Goal: Find specific page/section: Find specific page/section

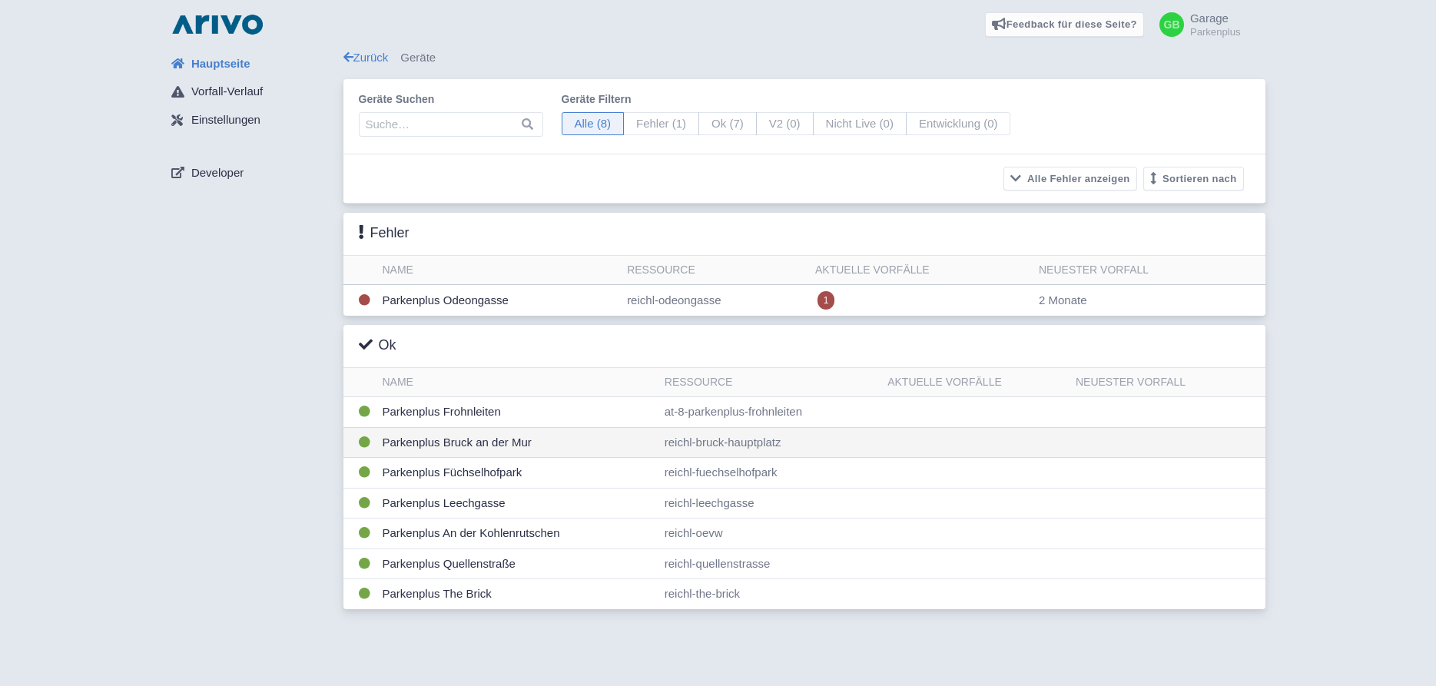
click at [491, 443] on td "Parkenplus Bruck an der Mur" at bounding box center [517, 442] width 282 height 31
click at [369, 61] on link "Zurück" at bounding box center [365, 57] width 45 height 13
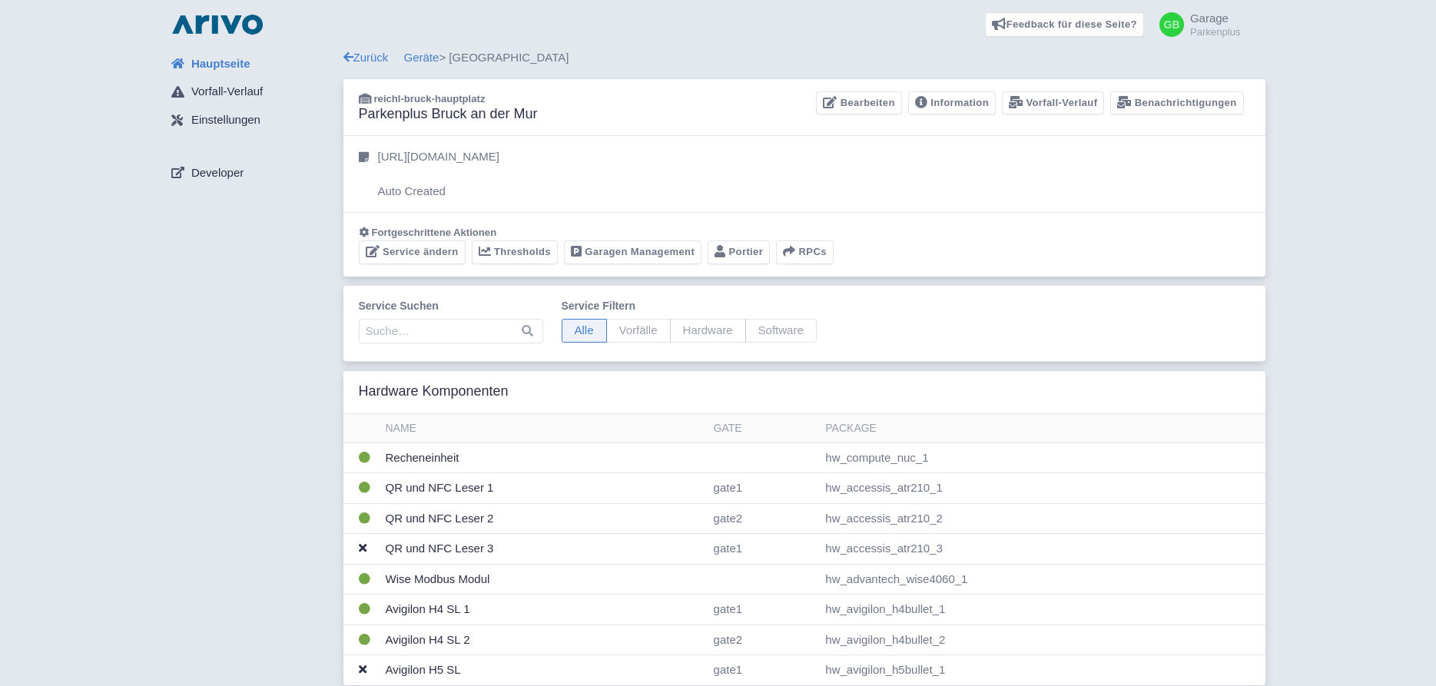
scroll to position [78, 0]
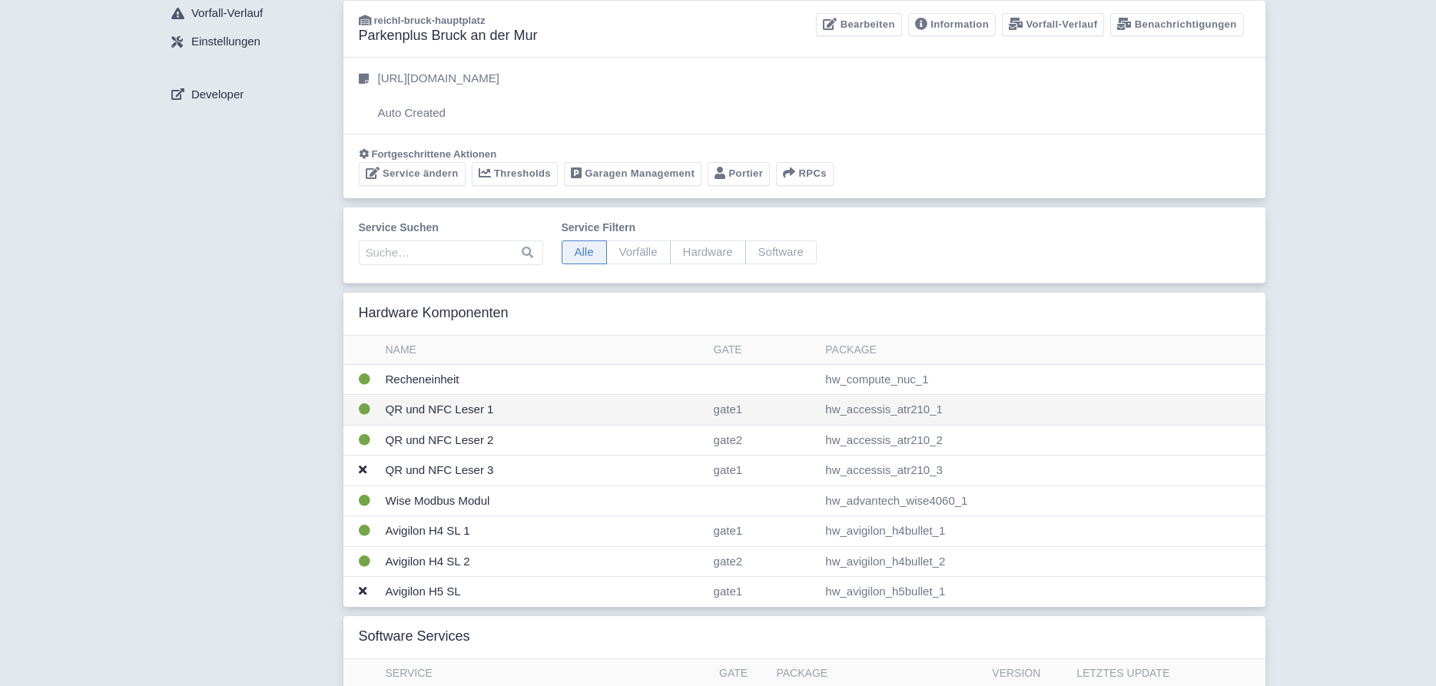
click at [837, 408] on td "hw_accessis_atr210_1" at bounding box center [1042, 410] width 446 height 31
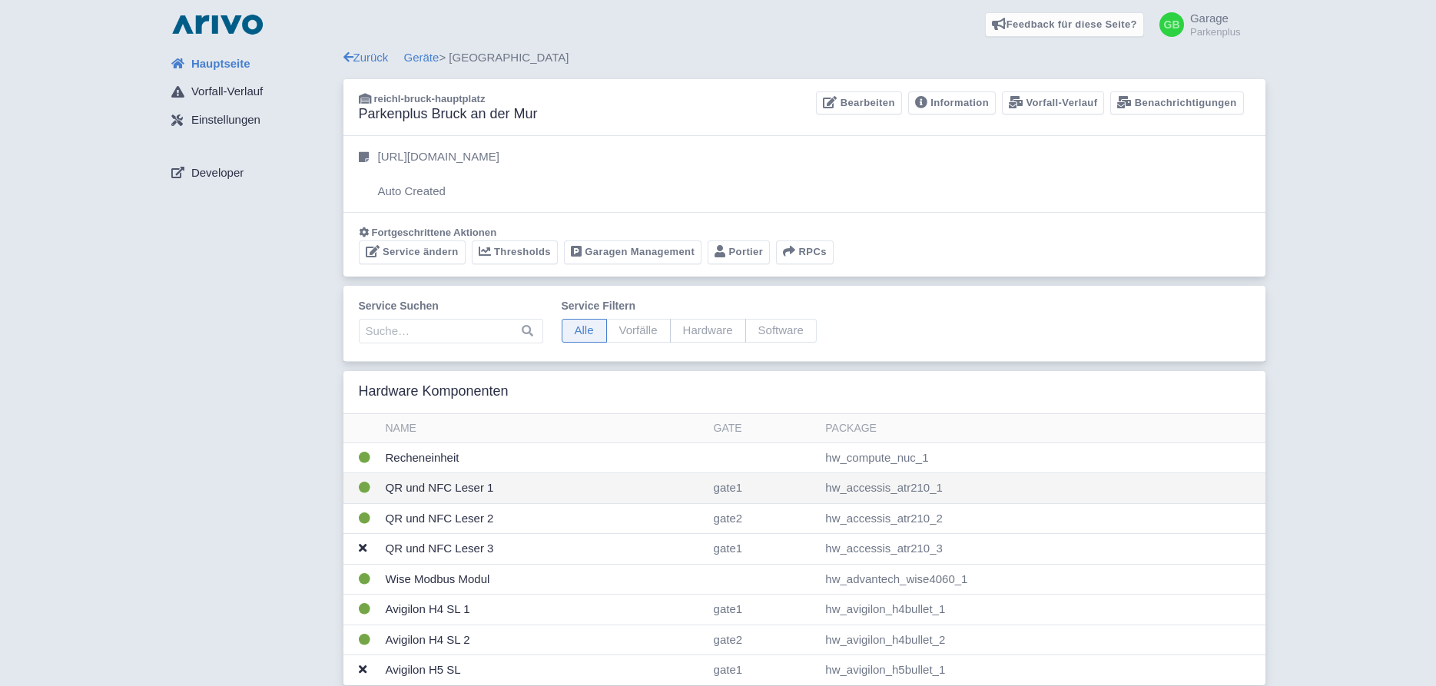
click at [522, 489] on td "QR und NFC Leser 1" at bounding box center [544, 488] width 328 height 31
click at [369, 61] on link "Zurück" at bounding box center [365, 57] width 45 height 13
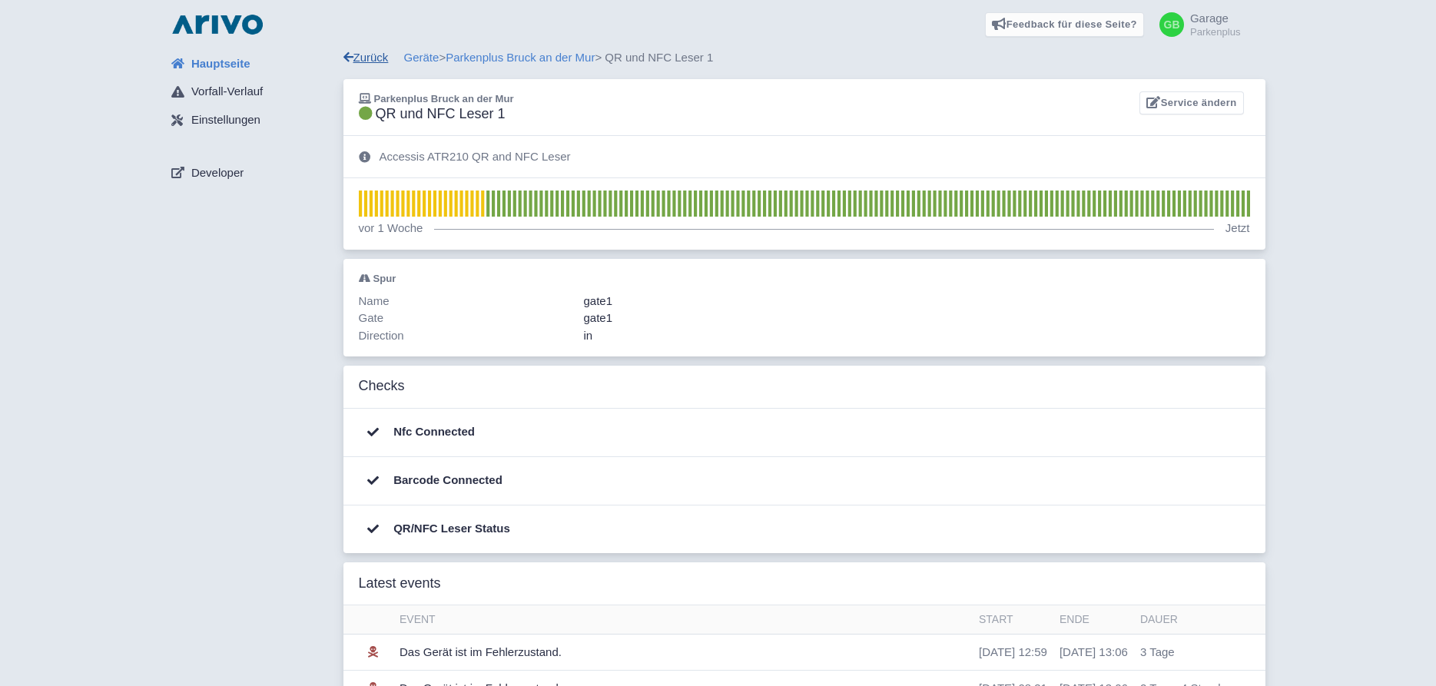
click at [365, 60] on link "Zurück" at bounding box center [365, 57] width 45 height 13
click at [368, 61] on link "Zurück" at bounding box center [365, 57] width 45 height 13
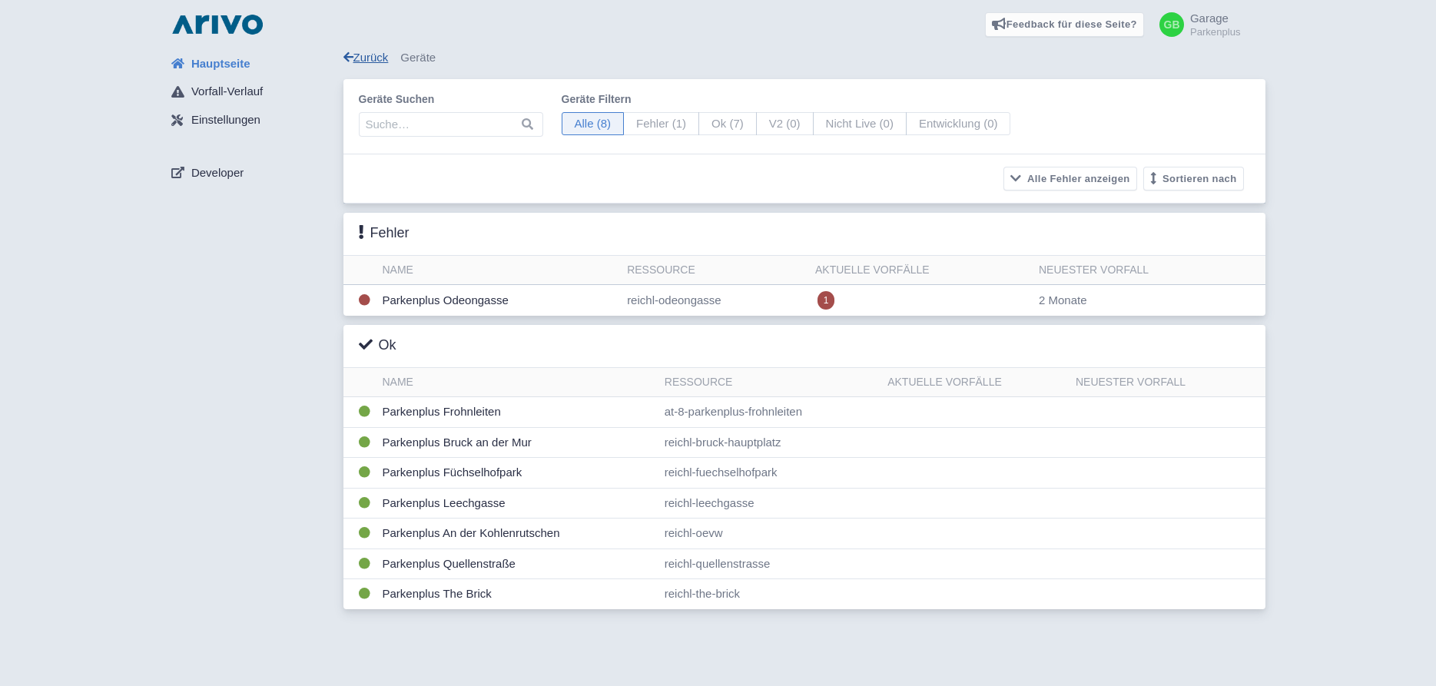
click at [363, 51] on link "Zurück" at bounding box center [365, 57] width 45 height 13
click at [452, 440] on td "Parkenplus Bruck an der Mur" at bounding box center [517, 442] width 282 height 31
